Goal: Task Accomplishment & Management: Manage account settings

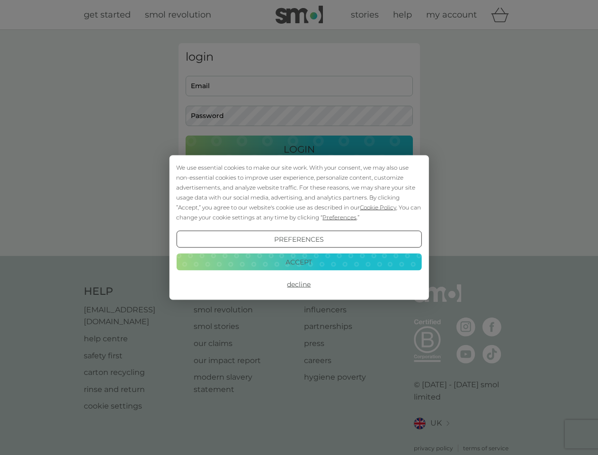
click at [378, 207] on span "Cookie Policy" at bounding box center [378, 207] width 36 height 7
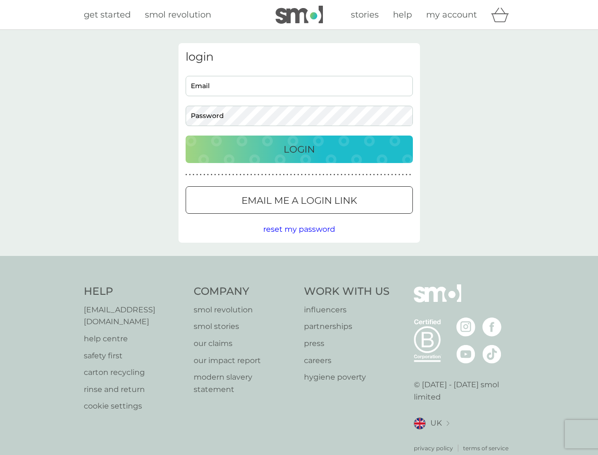
click at [339, 217] on div "login Email Password Login ● ● ● ● ● ● ● ● ● ● ● ● ● ● ● ● ● ● ● ● ● ● ● ● ● ● …" at bounding box center [300, 142] width 242 height 199
click at [299, 239] on div "login Email Password Login ● ● ● ● ● ● ● ● ● ● ● ● ● ● ● ● ● ● ● ● ● ● ● ● ● ● …" at bounding box center [300, 142] width 242 height 199
click at [299, 284] on div "Help [EMAIL_ADDRESS][DOMAIN_NAME] help centre safety first carton recycling rin…" at bounding box center [299, 368] width 431 height 168
click at [299, 261] on div "Help [EMAIL_ADDRESS][DOMAIN_NAME] help centre safety first carton recycling rin…" at bounding box center [299, 368] width 598 height 225
